Goal: Task Accomplishment & Management: Use online tool/utility

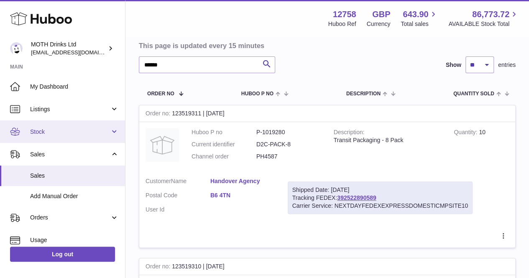
click at [53, 133] on span "Stock" at bounding box center [70, 132] width 80 height 8
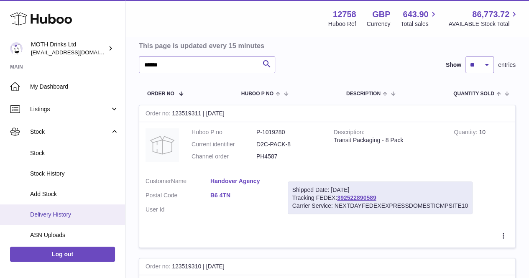
click at [54, 205] on link "Delivery History" at bounding box center [62, 215] width 125 height 21
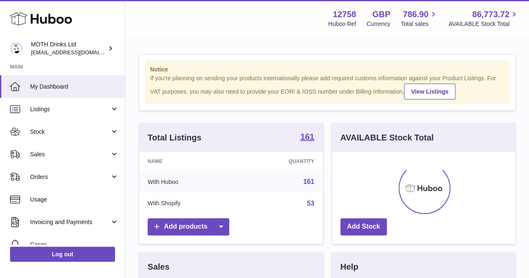
scroll to position [131, 183]
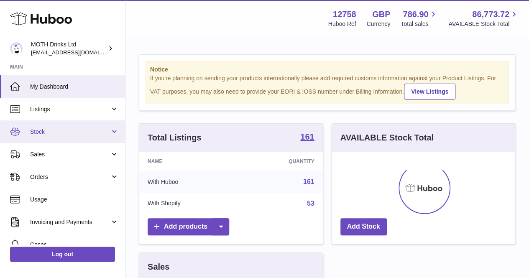
click at [68, 141] on link "Stock" at bounding box center [62, 132] width 125 height 23
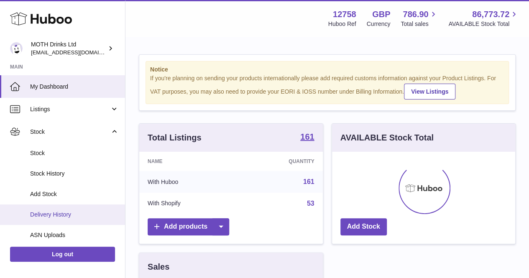
click at [56, 221] on link "Delivery History" at bounding box center [62, 215] width 125 height 21
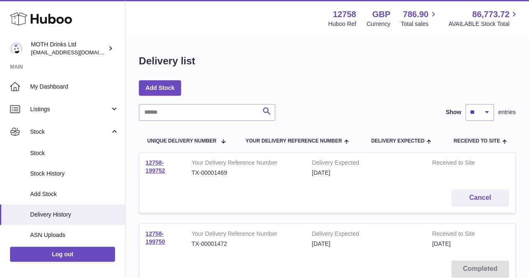
scroll to position [65, 0]
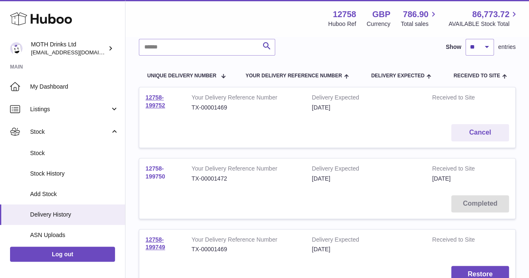
click at [155, 173] on link "12758-199750" at bounding box center [156, 172] width 20 height 15
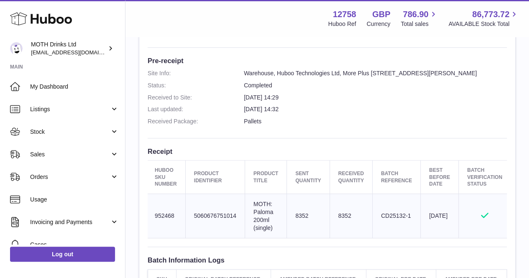
scroll to position [0, 2]
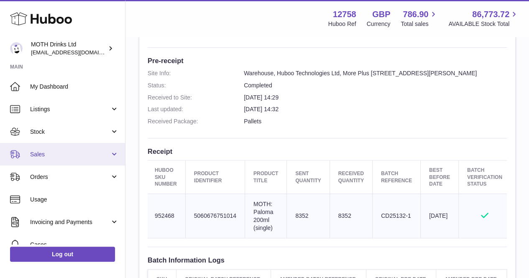
click at [56, 156] on span "Sales" at bounding box center [70, 155] width 80 height 8
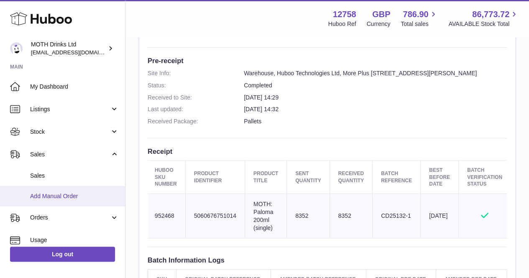
click at [61, 195] on span "Add Manual Order" at bounding box center [74, 197] width 89 height 8
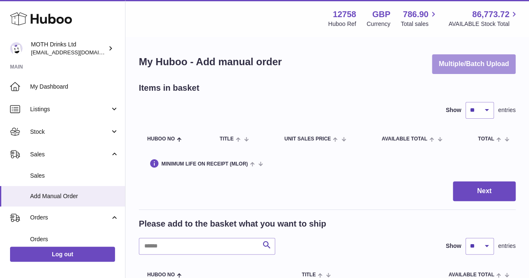
click at [450, 64] on button "Multiple/Batch Upload" at bounding box center [474, 64] width 84 height 20
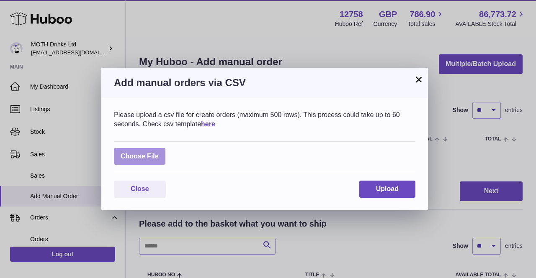
click at [151, 159] on label at bounding box center [139, 156] width 51 height 17
click at [159, 153] on input "file" at bounding box center [159, 152] width 0 height 0
type input "**********"
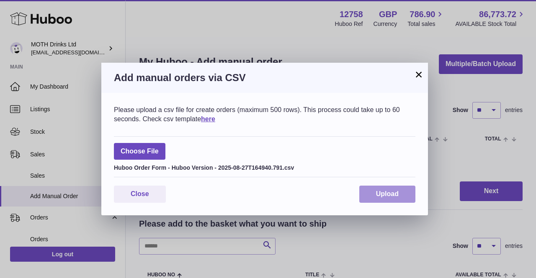
click at [388, 195] on span "Upload" at bounding box center [387, 193] width 23 height 7
